Goal: Information Seeking & Learning: Learn about a topic

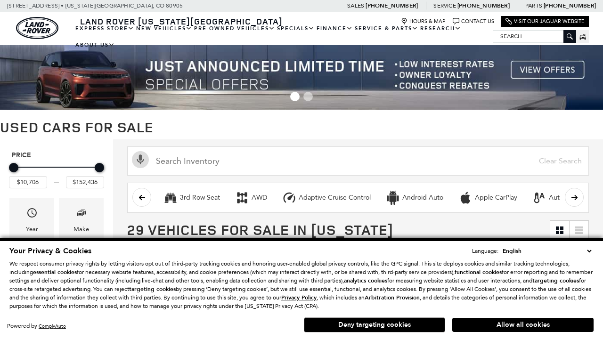
scroll to position [363, 0]
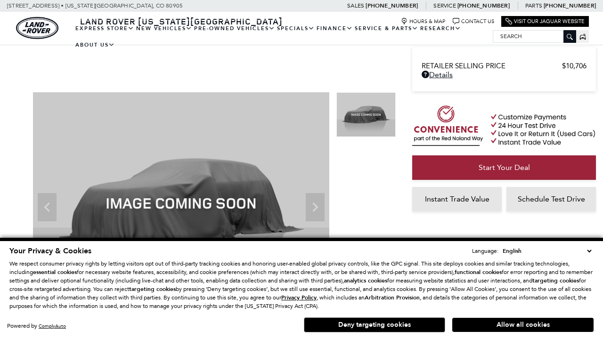
scroll to position [458, 0]
